Goal: Understand process/instructions

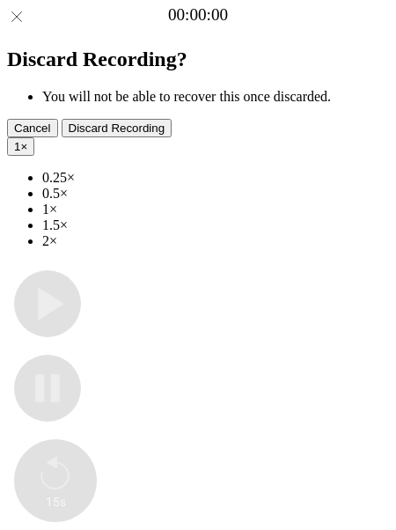
type input "**********"
